Goal: Navigation & Orientation: Find specific page/section

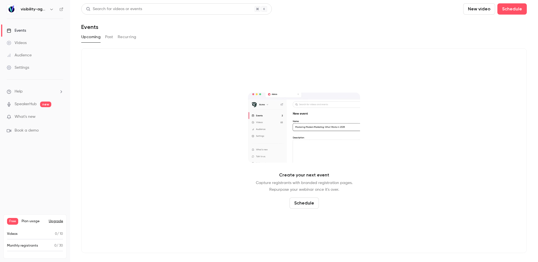
click at [111, 36] on button "Past" at bounding box center [109, 37] width 8 height 9
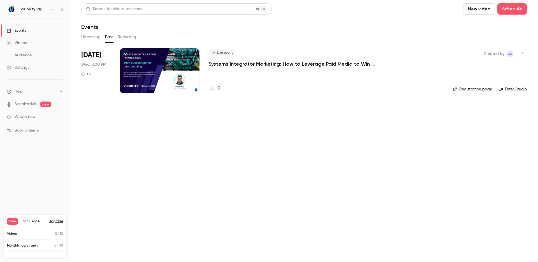
click at [477, 88] on link "Registration page" at bounding box center [472, 89] width 39 height 6
click at [125, 38] on button "Recurring" at bounding box center [127, 37] width 19 height 9
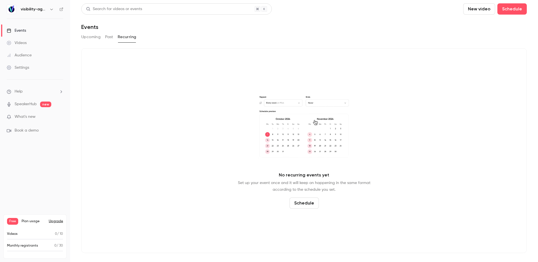
click at [96, 38] on button "Upcoming" at bounding box center [90, 37] width 19 height 9
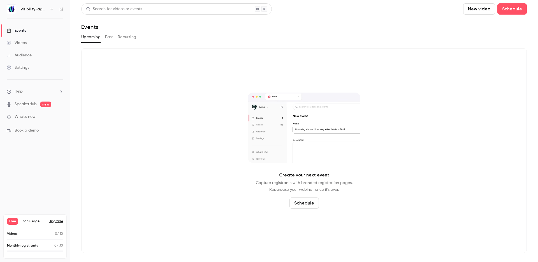
click at [103, 38] on div "Upcoming Past Recurring" at bounding box center [304, 37] width 446 height 9
click at [113, 37] on button "Past" at bounding box center [109, 37] width 8 height 9
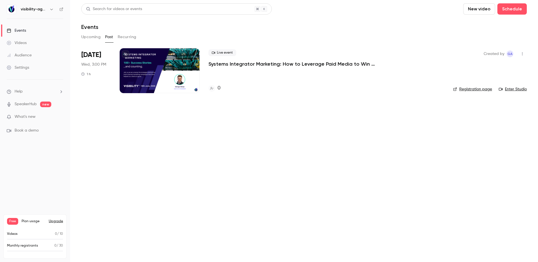
click at [90, 37] on button "Upcoming" at bounding box center [90, 37] width 19 height 9
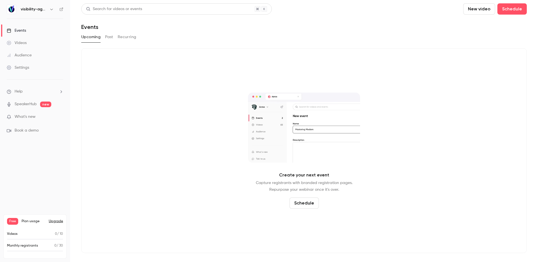
click at [45, 118] on p "What's new" at bounding box center [31, 117] width 48 height 6
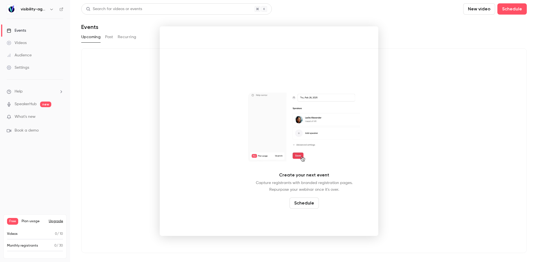
click at [22, 30] on div at bounding box center [269, 131] width 538 height 262
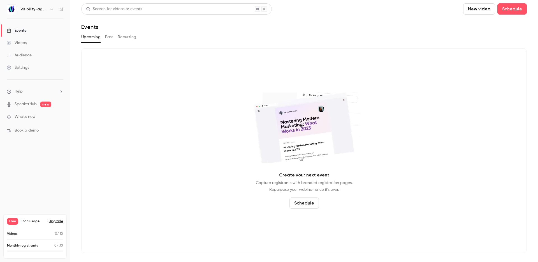
click at [22, 32] on div "Events" at bounding box center [16, 31] width 19 height 6
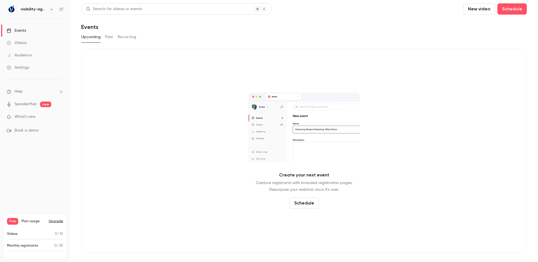
click at [22, 40] on div "Videos" at bounding box center [17, 43] width 20 height 6
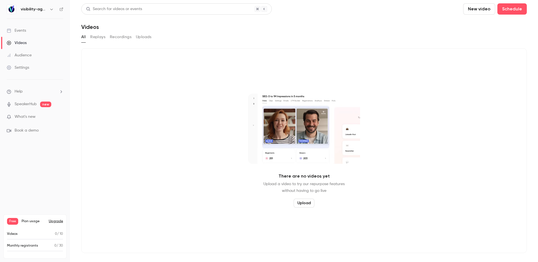
click at [93, 40] on button "Replays" at bounding box center [97, 37] width 15 height 9
click at [116, 35] on button "Recordings" at bounding box center [121, 37] width 22 height 9
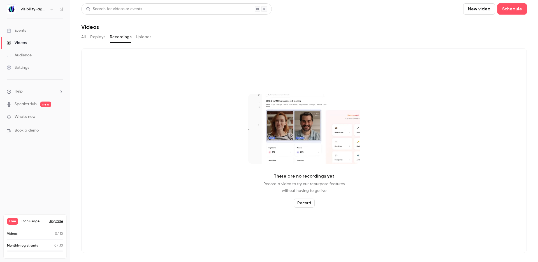
click at [140, 35] on button "Uploads" at bounding box center [144, 37] width 16 height 9
click at [83, 36] on button "All" at bounding box center [83, 37] width 4 height 9
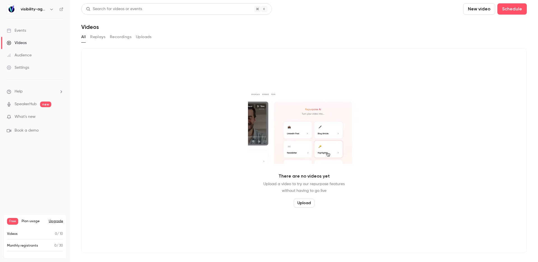
click at [23, 49] on link "Audience" at bounding box center [35, 55] width 70 height 12
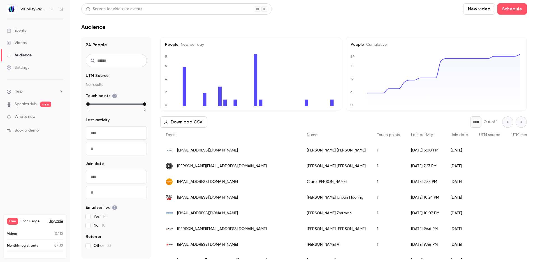
click at [19, 30] on div "Events" at bounding box center [16, 31] width 19 height 6
